Goal: Check status: Check status

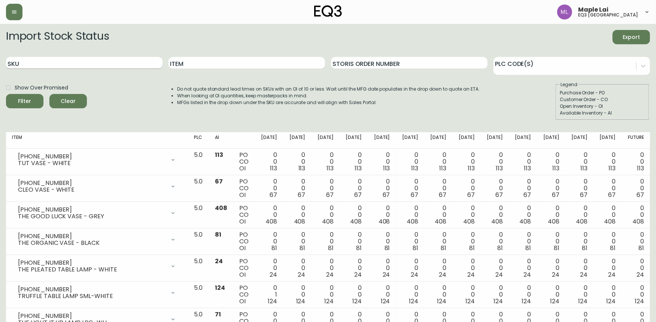
click at [73, 61] on input "SKU" at bounding box center [84, 63] width 157 height 12
paste input "3020-663-13-A"
type input "3020-663-13-A"
click at [6, 94] on button "Filter" at bounding box center [24, 101] width 37 height 14
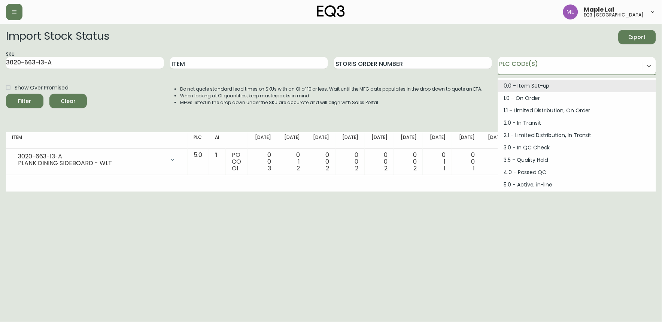
click at [612, 70] on div at bounding box center [570, 64] width 144 height 11
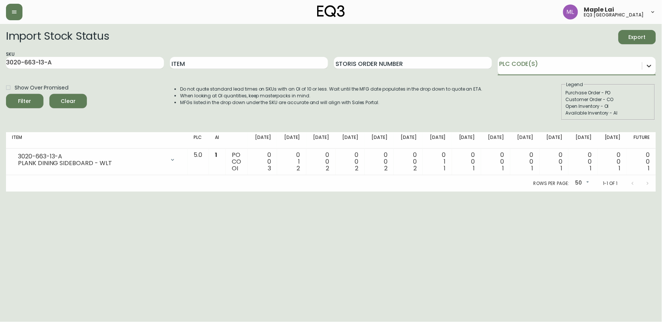
drag, startPoint x: 641, startPoint y: 65, endPoint x: 650, endPoint y: 66, distance: 8.6
click at [645, 66] on div at bounding box center [577, 66] width 158 height 18
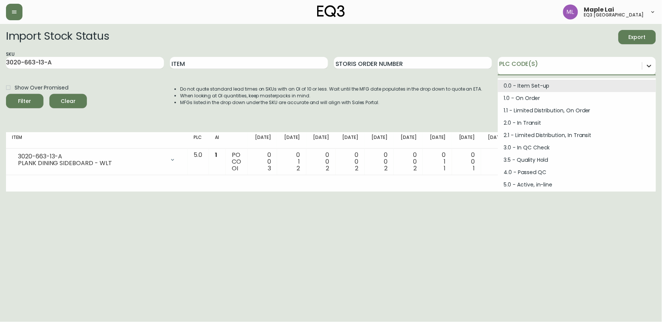
click at [649, 64] on icon at bounding box center [649, 65] width 7 height 7
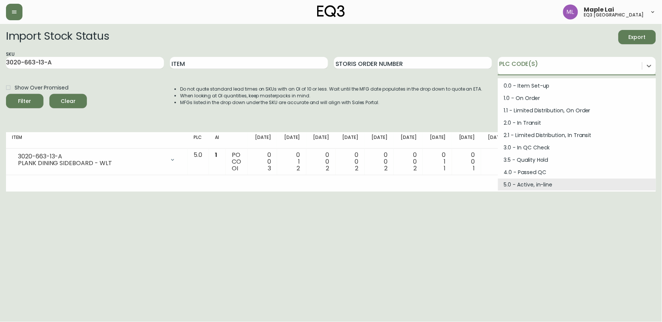
drag, startPoint x: 204, startPoint y: 297, endPoint x: 133, endPoint y: 204, distance: 116.8
click at [204, 192] on html "Maple Lai eq3 vancouver Import Stock Status Export SKU 3020-663-13-A Item Stori…" at bounding box center [331, 96] width 662 height 192
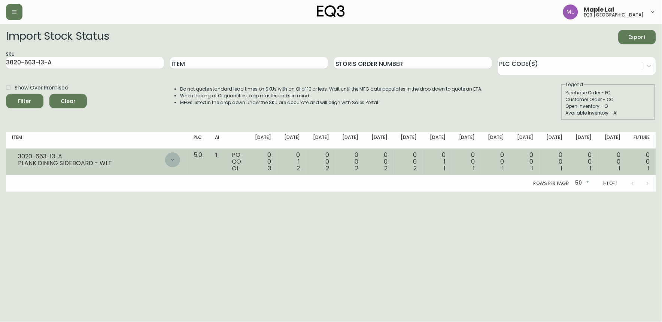
click at [174, 159] on icon at bounding box center [172, 160] width 3 height 2
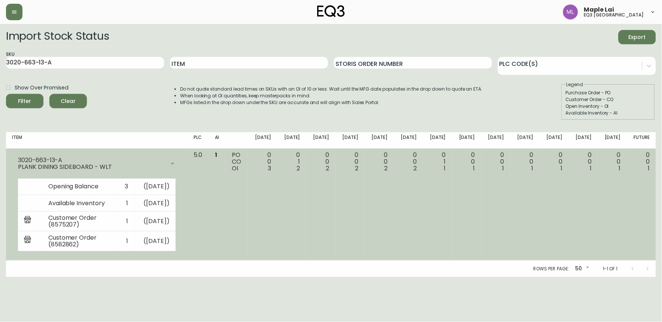
click at [180, 159] on div at bounding box center [172, 163] width 15 height 15
